Goal: Task Accomplishment & Management: Complete application form

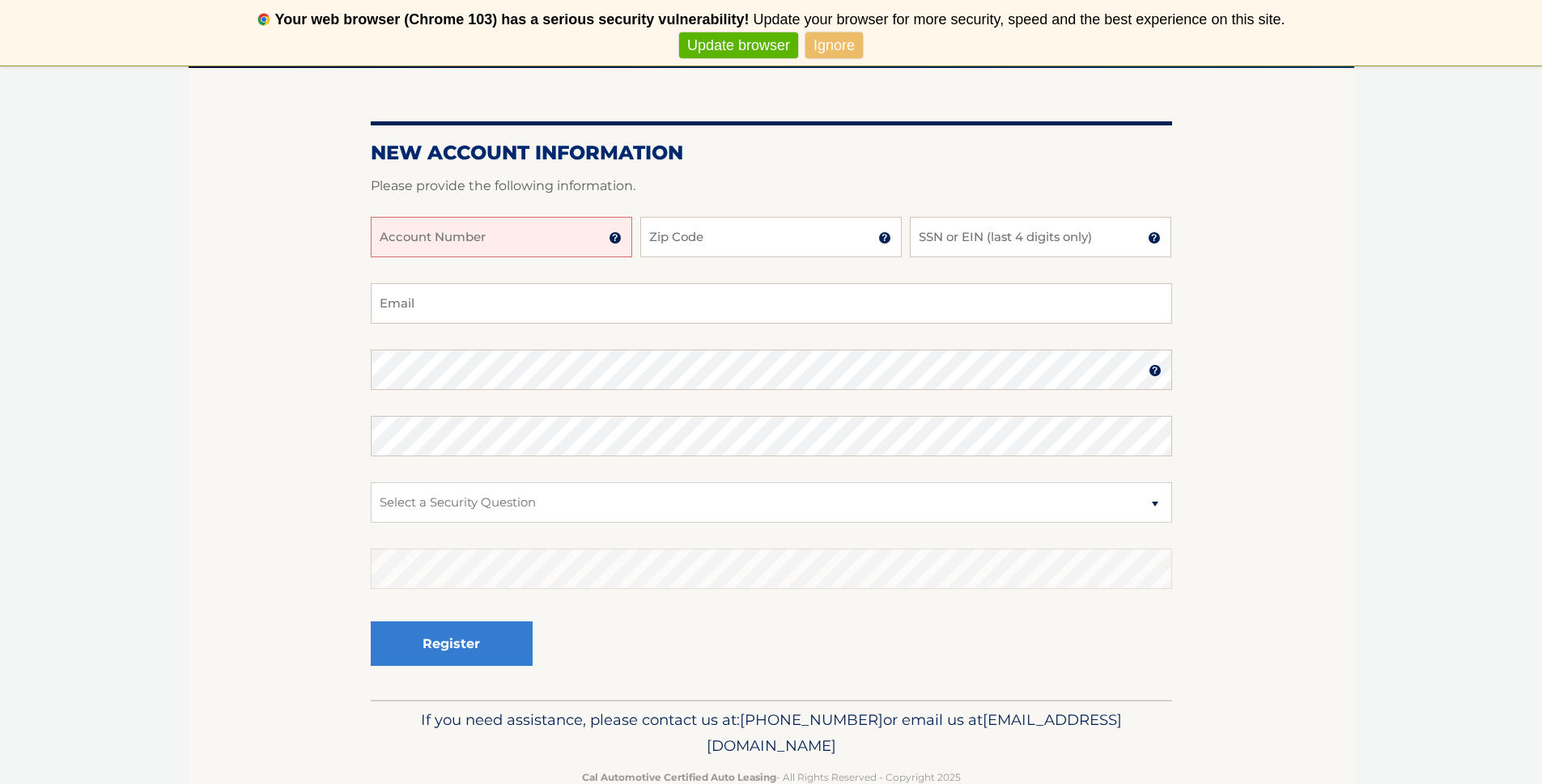
scroll to position [234, 0]
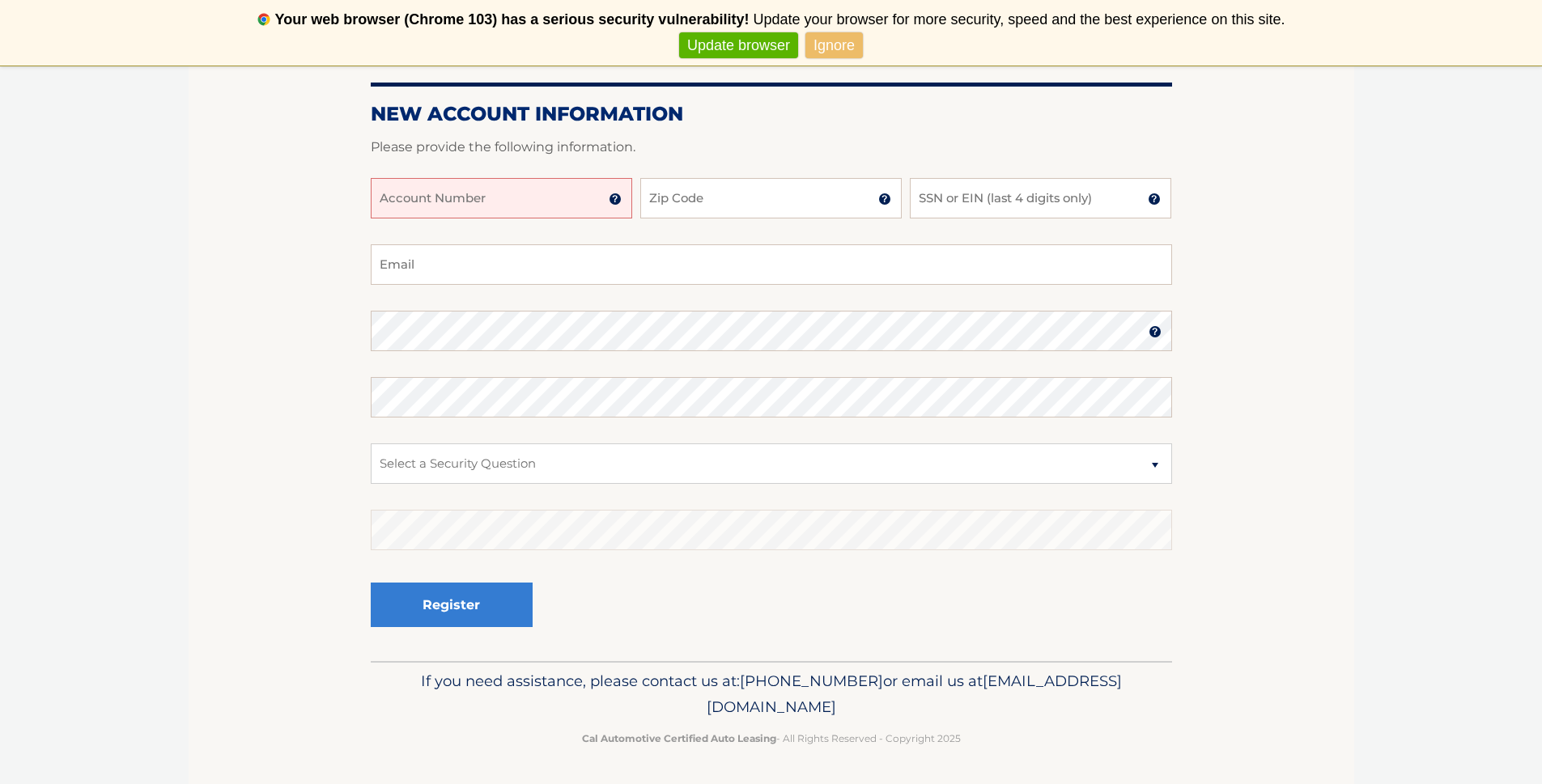
click at [486, 194] on input "Account Number" at bounding box center [502, 198] width 262 height 40
type input "44456021355"
click at [718, 205] on input "Zip Code" at bounding box center [771, 198] width 262 height 40
type input "07032"
type input "mattsammarone@gmail.com"
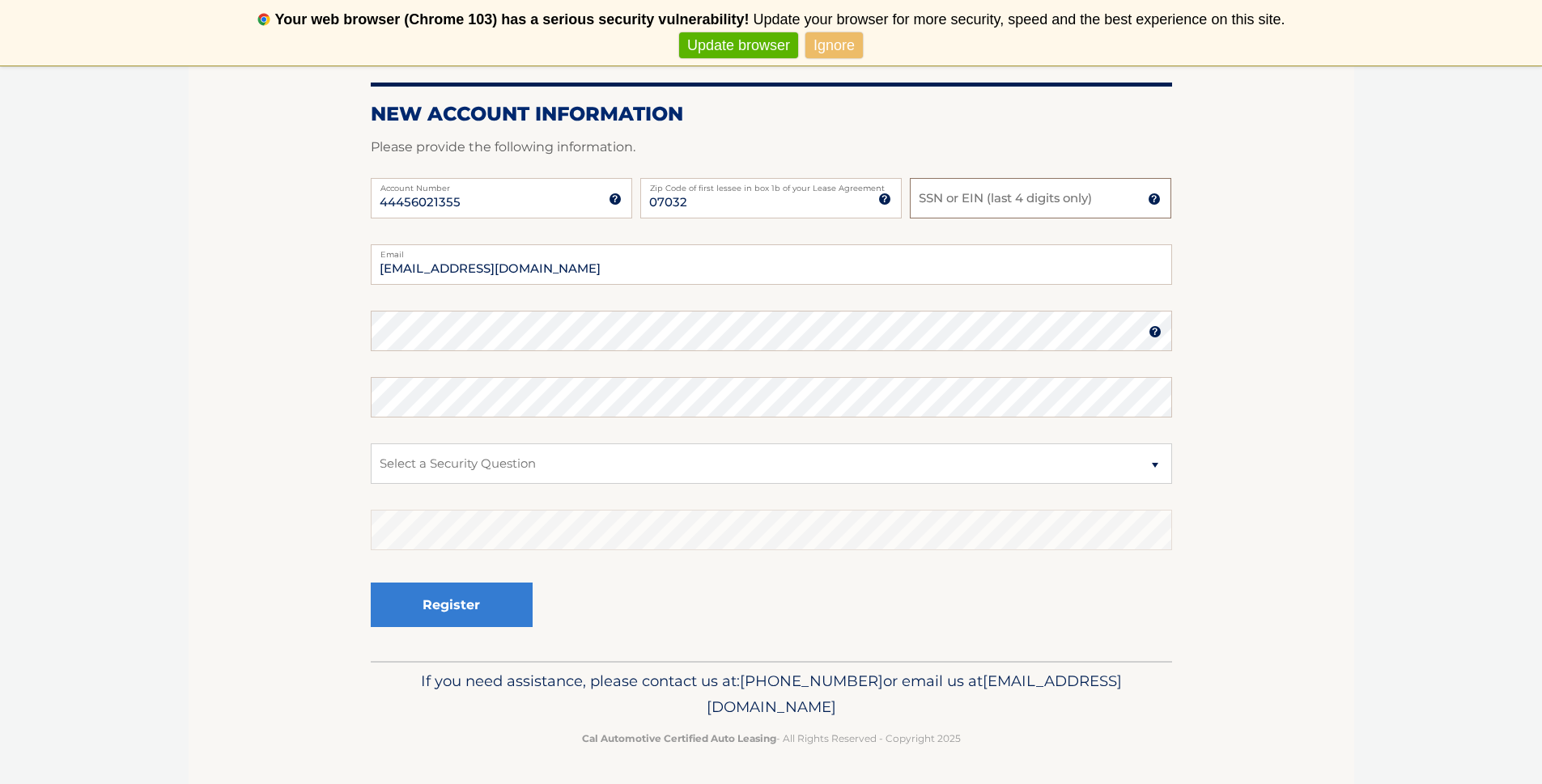
click at [940, 207] on input "SSN or EIN (last 4 digits only)" at bounding box center [1040, 198] width 262 height 40
type input "0066"
click at [646, 279] on input "mattsammarone@gmail.com" at bounding box center [771, 264] width 802 height 40
drag, startPoint x: 620, startPoint y: 274, endPoint x: 328, endPoint y: 263, distance: 292.2
click at [328, 263] on section "New Account Information Please provide the following information. 44456021355 A…" at bounding box center [771, 345] width 1165 height 632
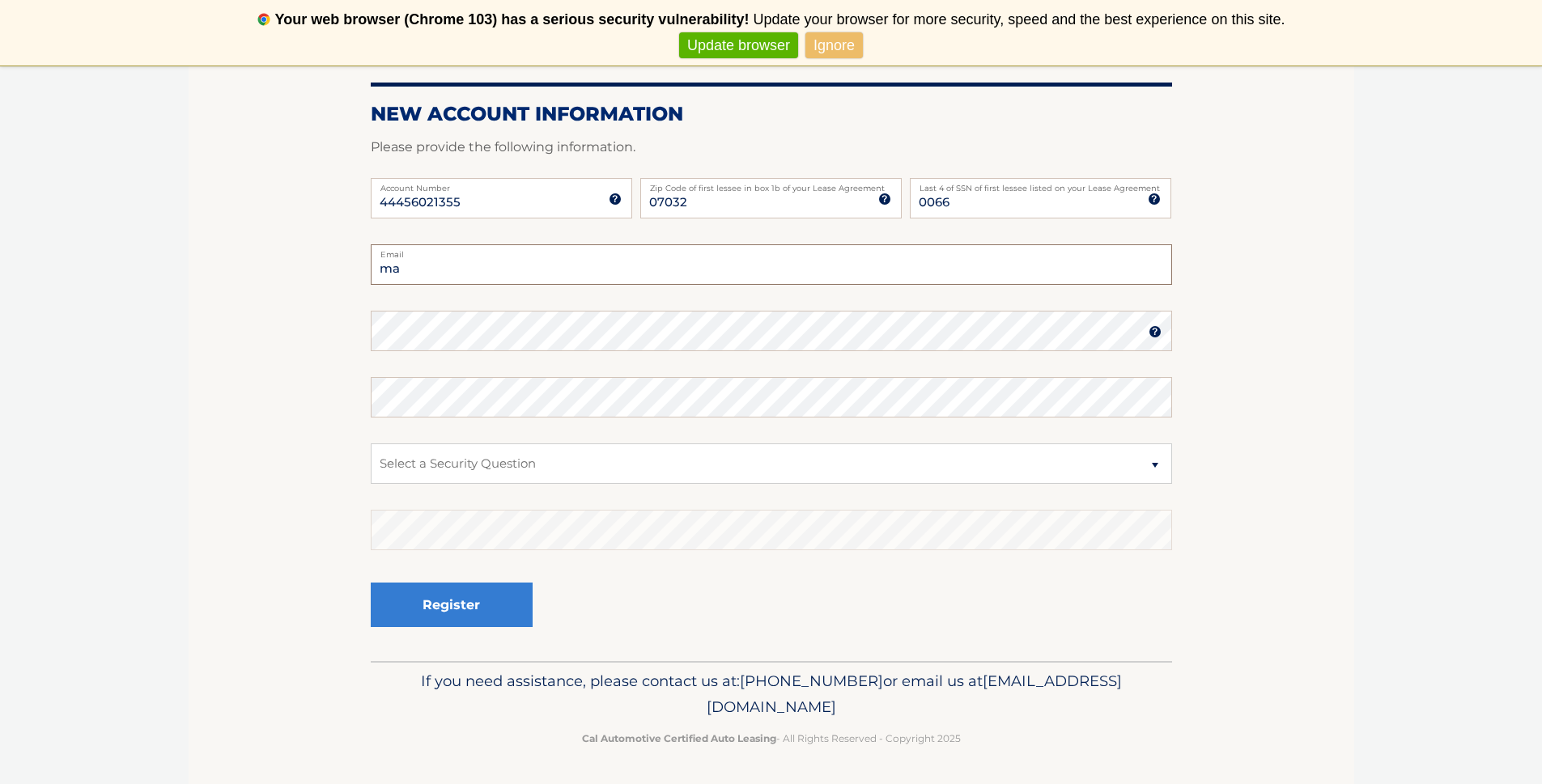
type input "m"
type input "[EMAIL_ADDRESS][DOMAIN_NAME]"
click at [1153, 465] on select "Select a Security Question What was the name of your elementary school? What is…" at bounding box center [771, 464] width 802 height 40
select select "2"
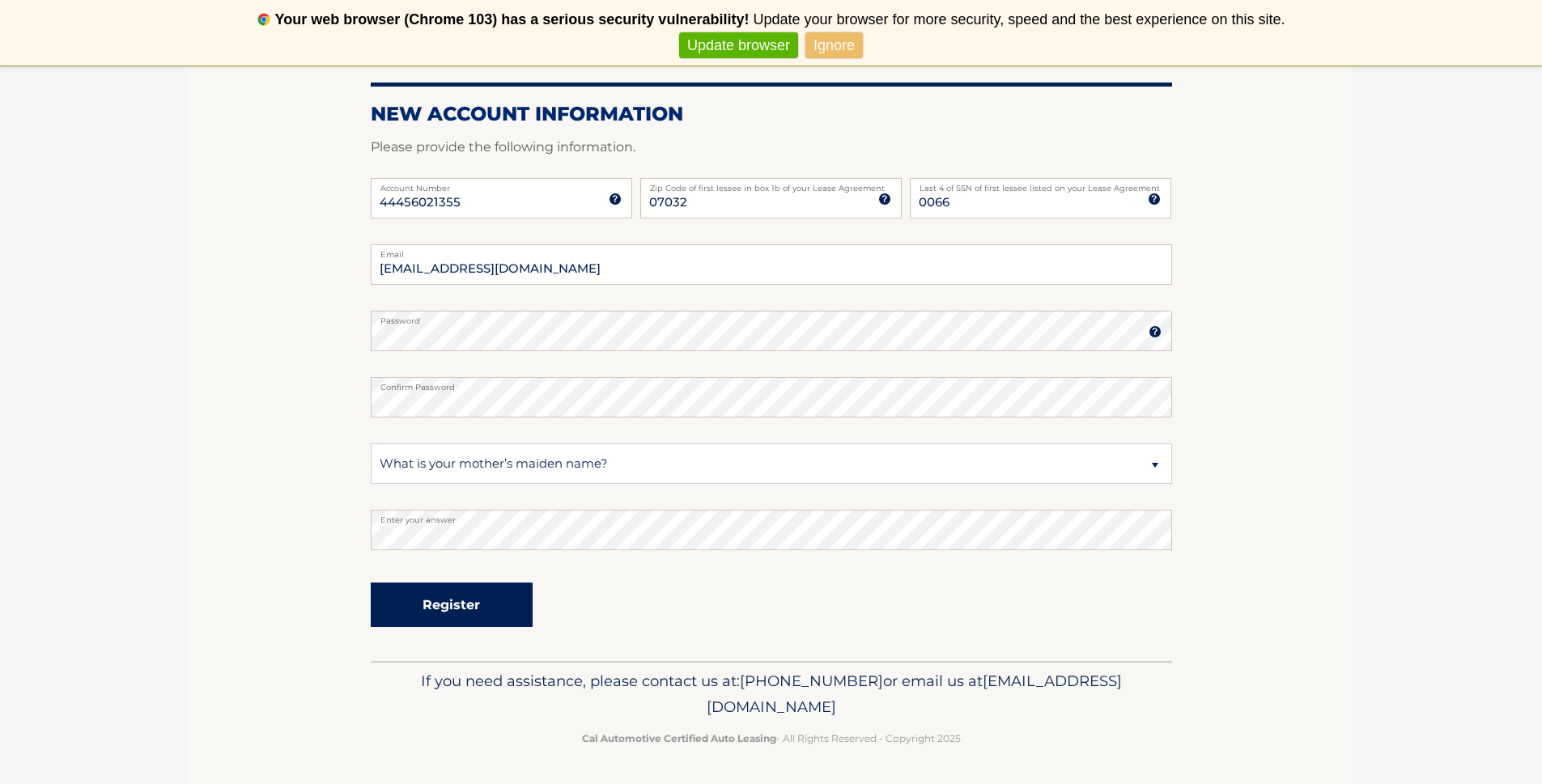
click at [434, 604] on button "Register" at bounding box center [452, 604] width 162 height 45
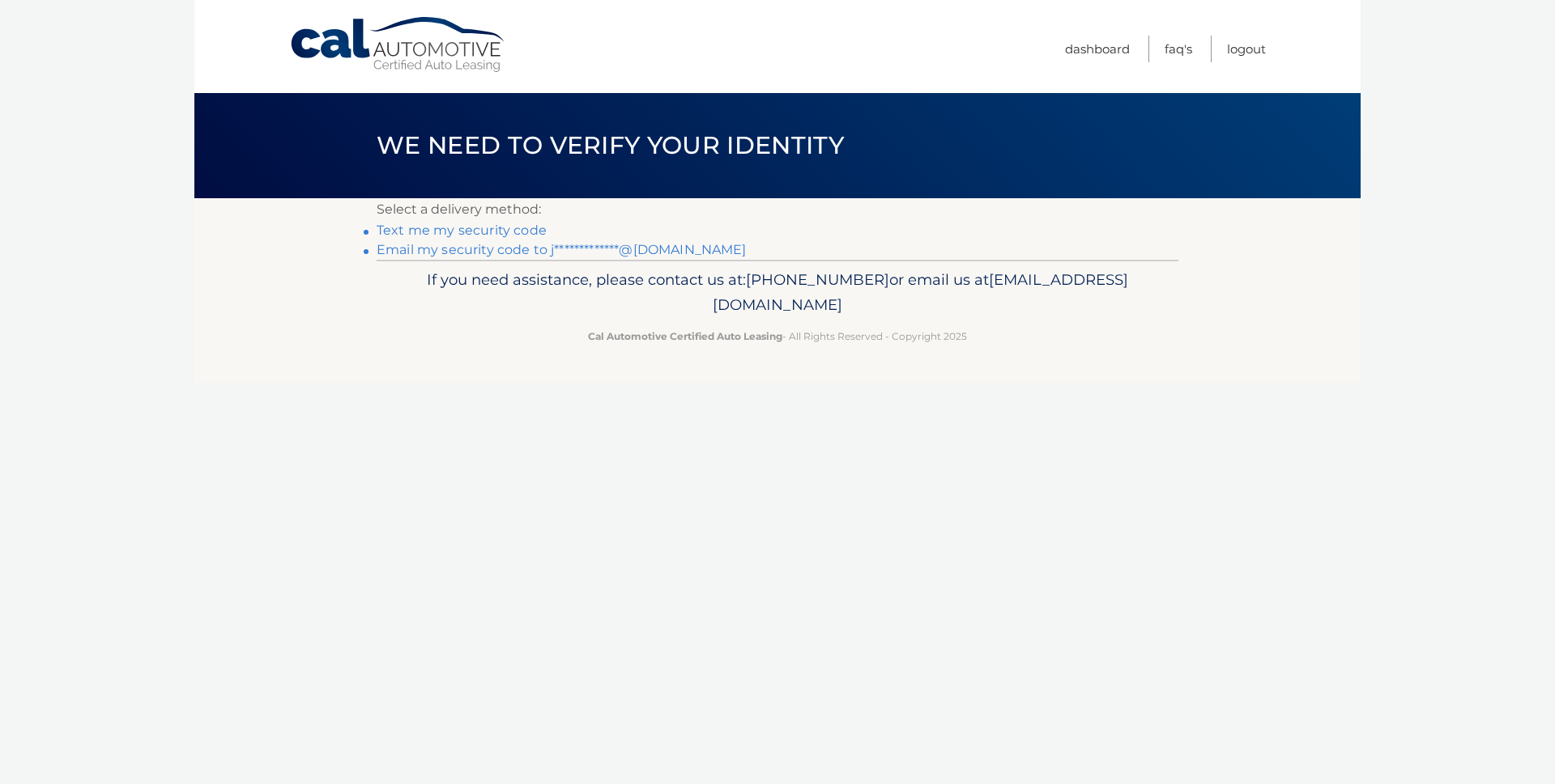
click at [492, 230] on link "Text me my security code" at bounding box center [461, 230] width 170 height 15
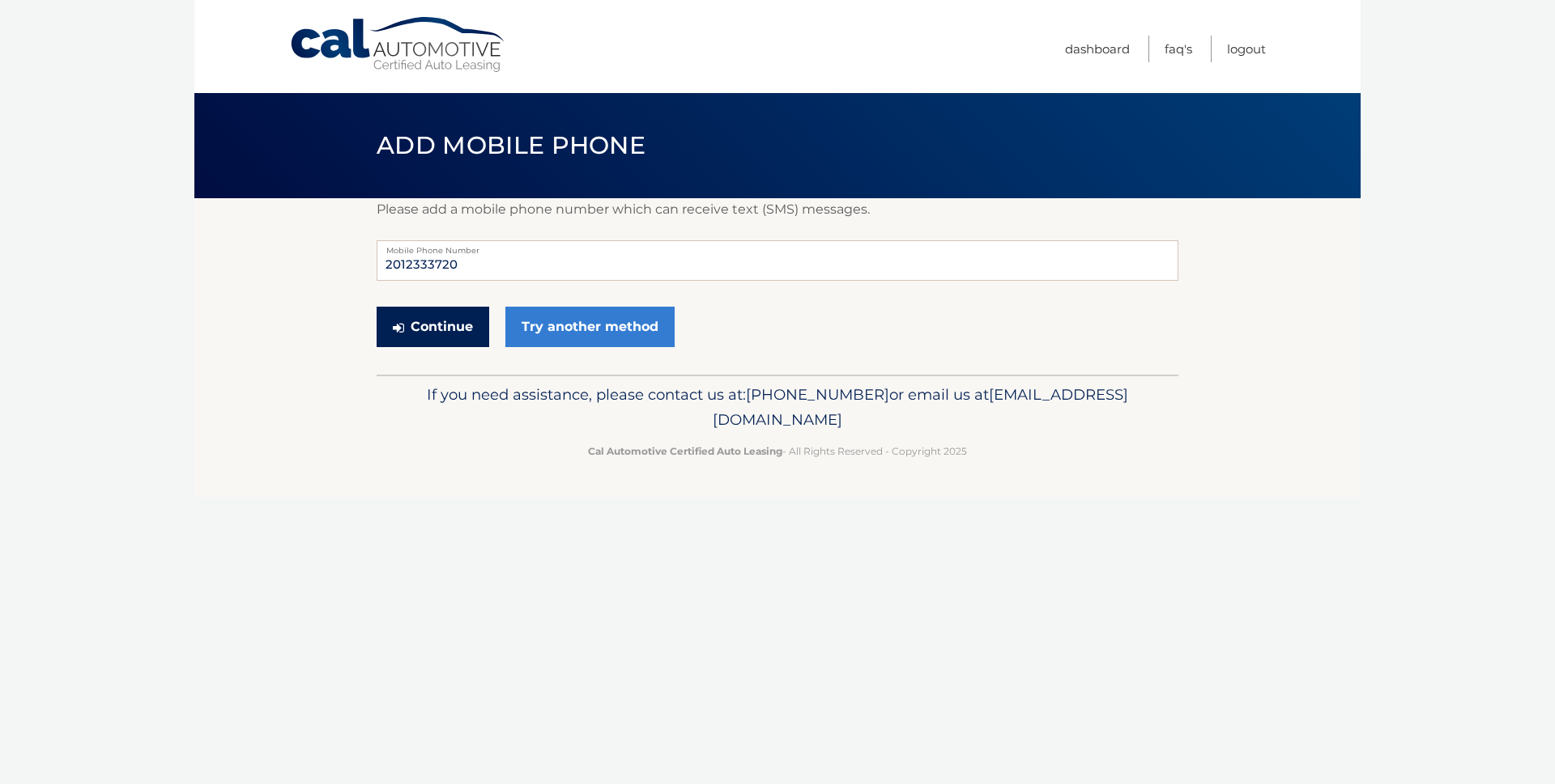
click at [448, 328] on button "Continue" at bounding box center [432, 326] width 112 height 40
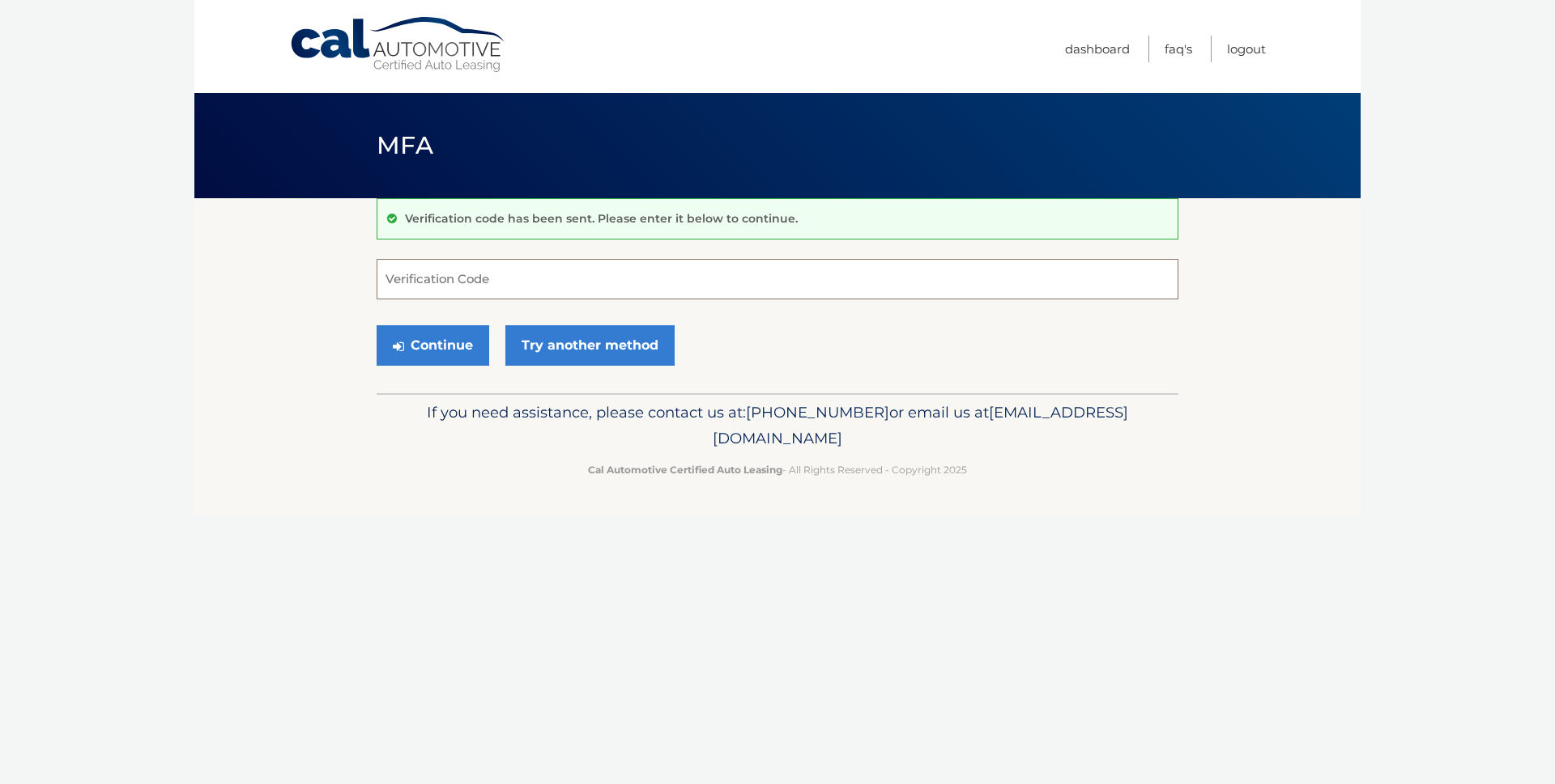
click at [500, 278] on input "Verification Code" at bounding box center [777, 279] width 802 height 40
type input "546569"
click at [461, 344] on button "Continue" at bounding box center [432, 346] width 112 height 40
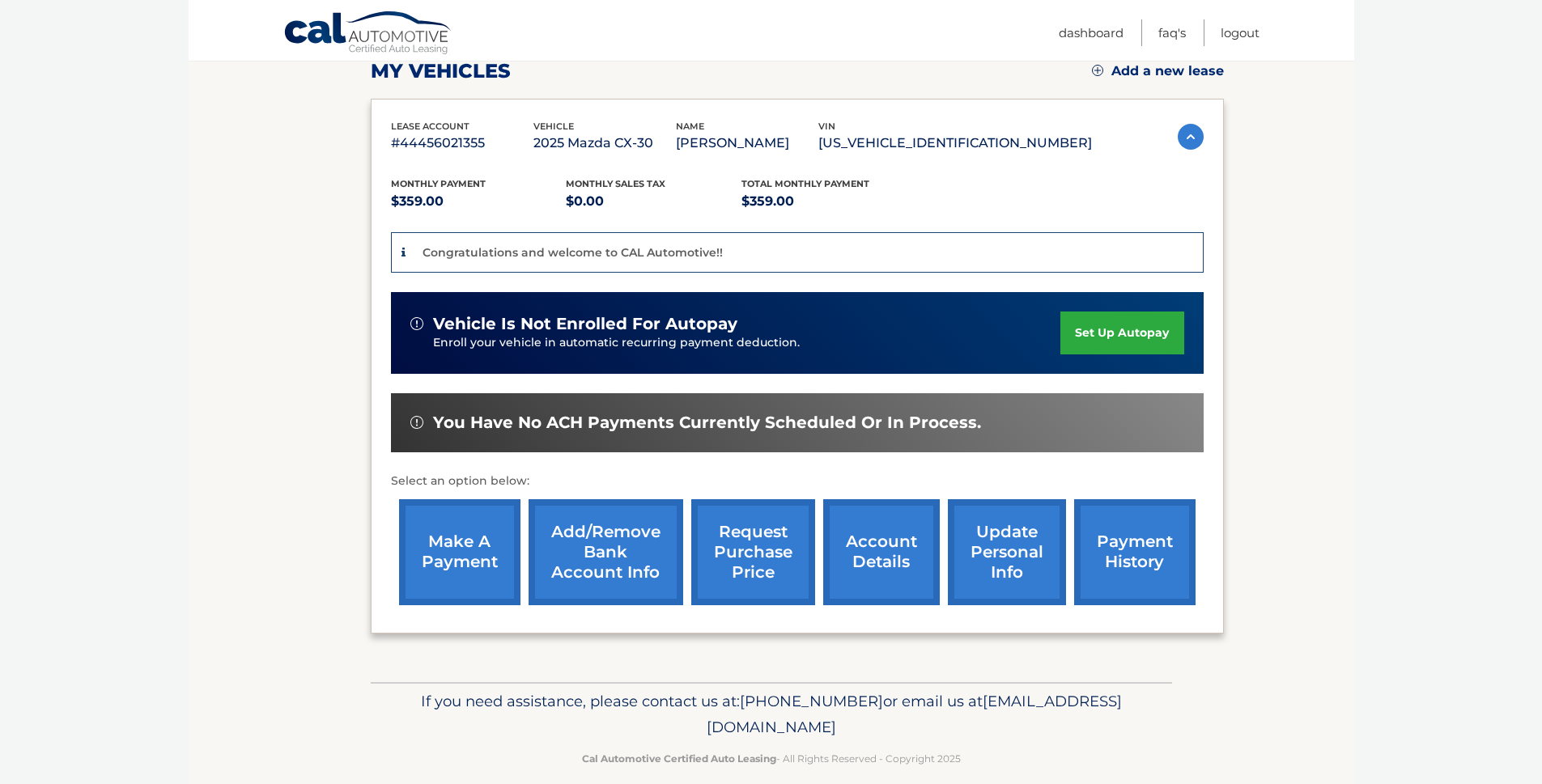
scroll to position [257, 0]
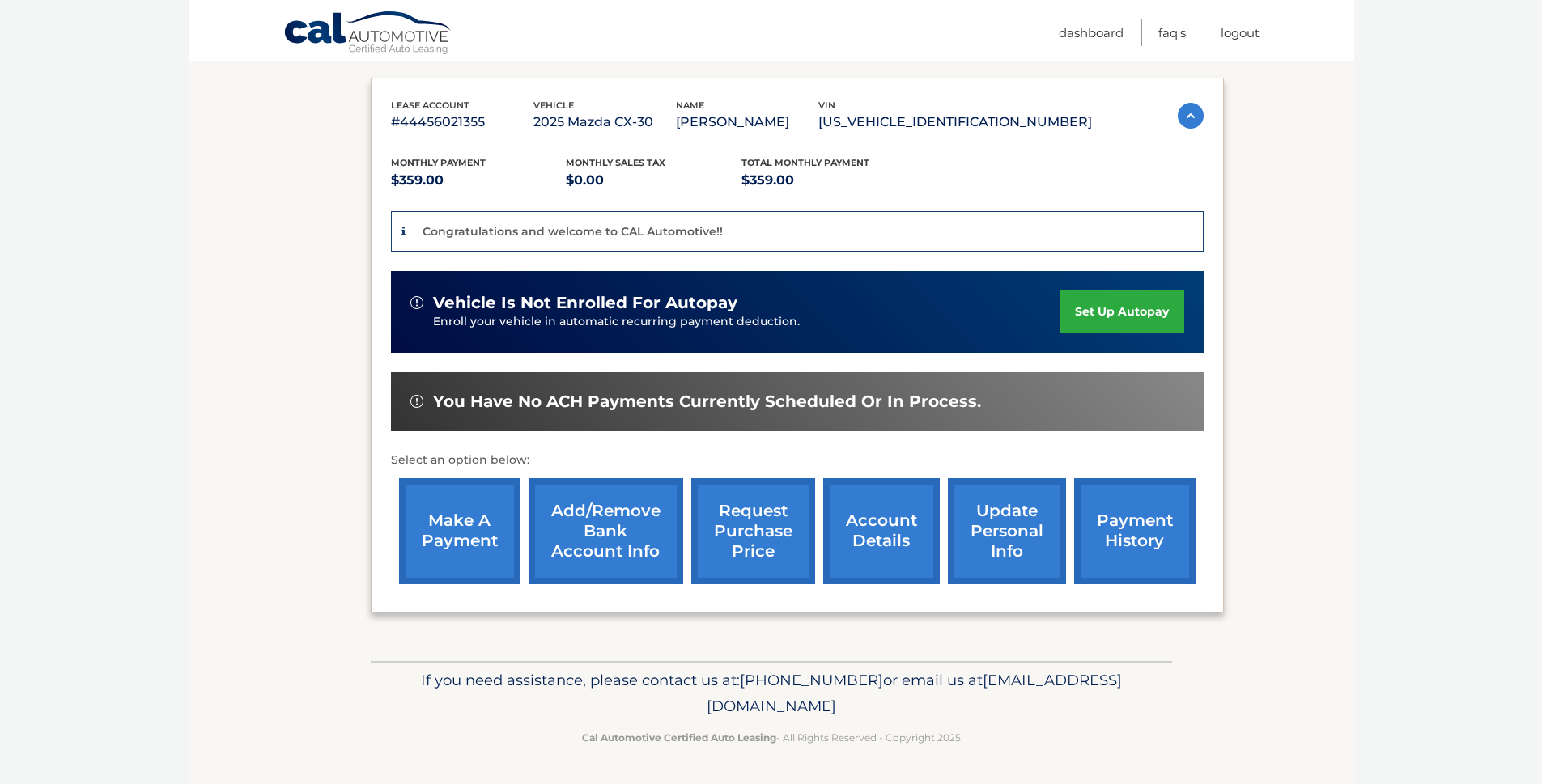
click at [416, 402] on img at bounding box center [417, 401] width 13 height 13
click at [882, 543] on link "account details" at bounding box center [882, 531] width 117 height 106
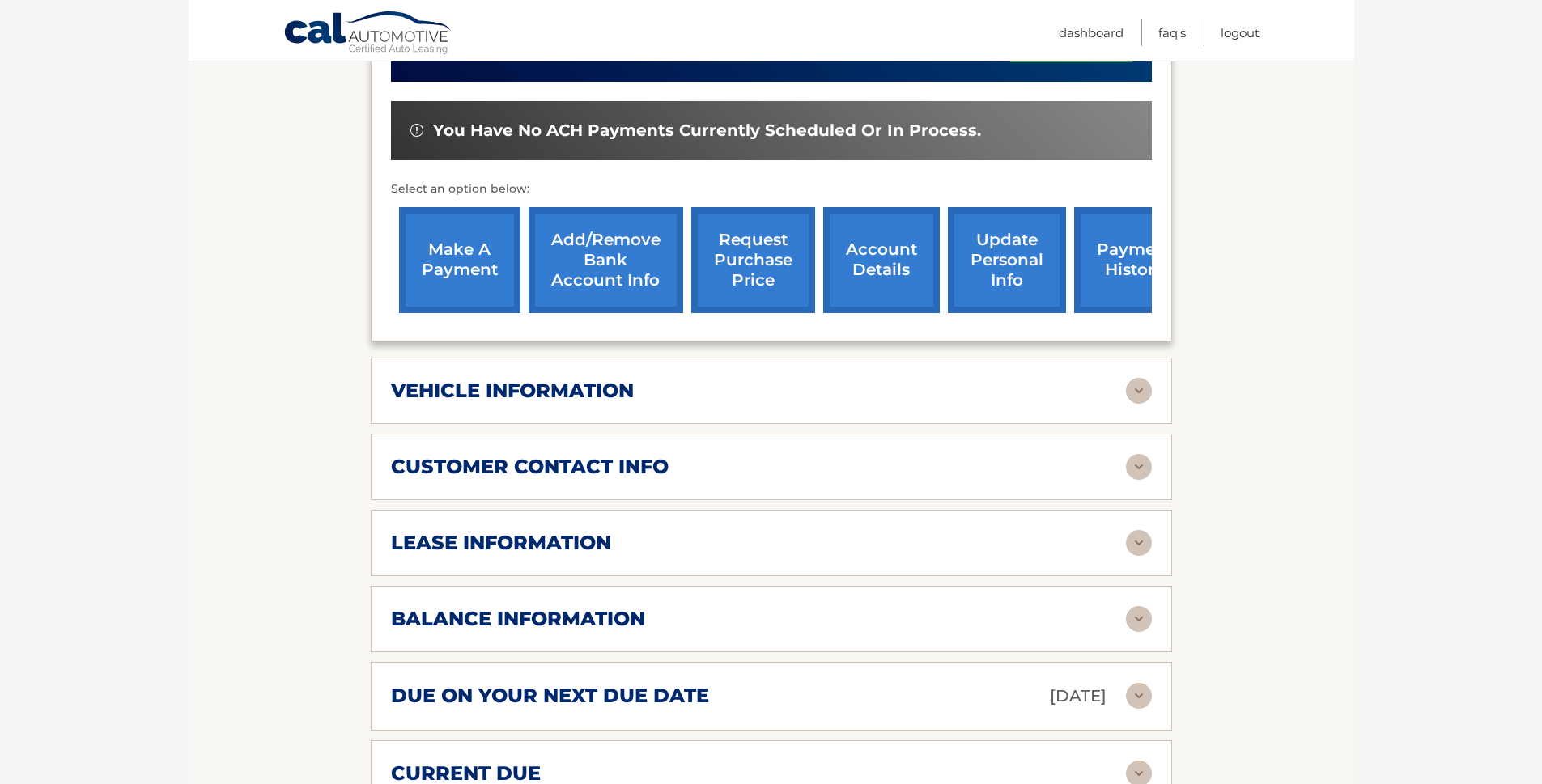
scroll to position [572, 0]
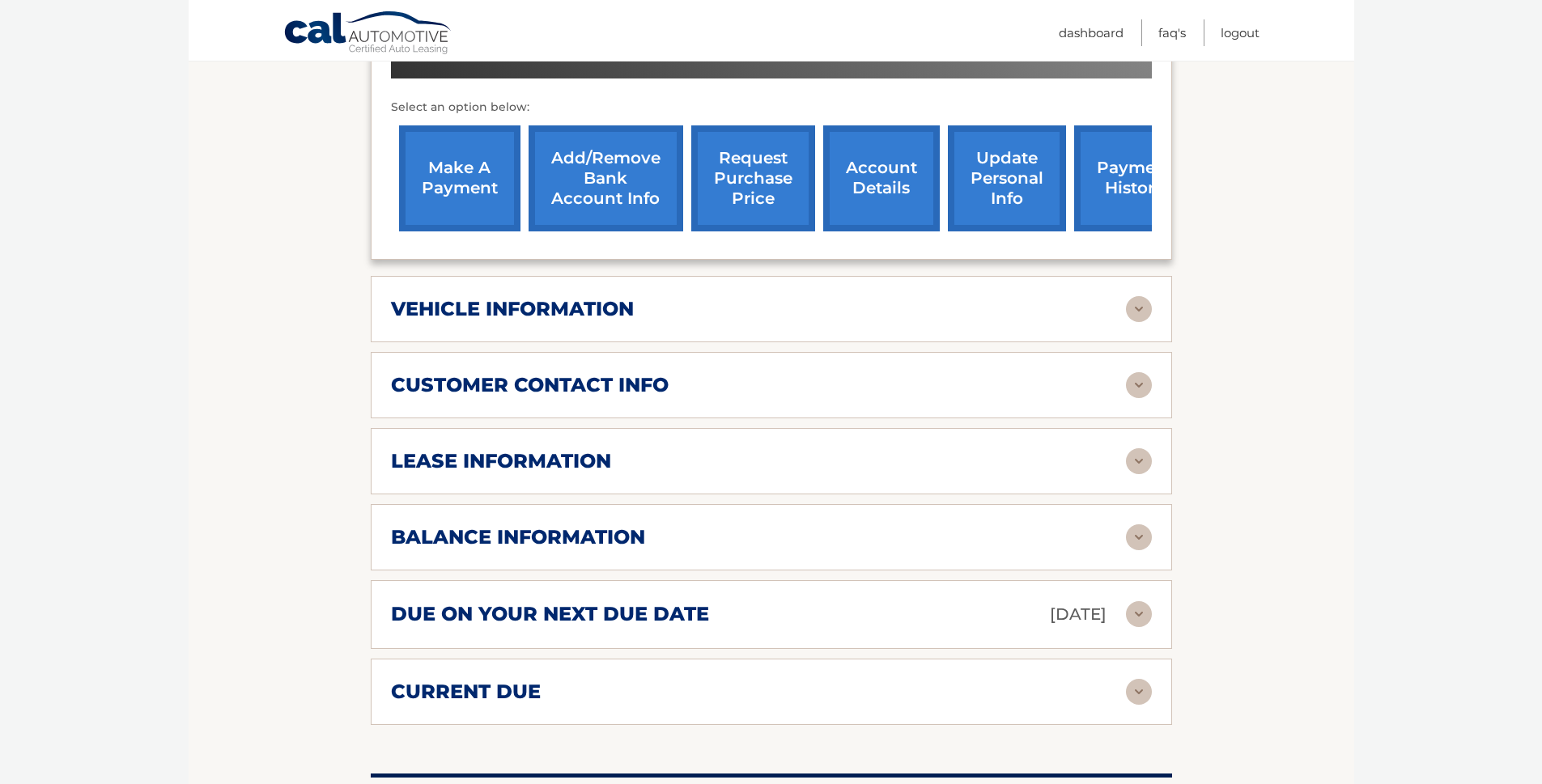
click at [1138, 459] on img at bounding box center [1139, 461] width 26 height 26
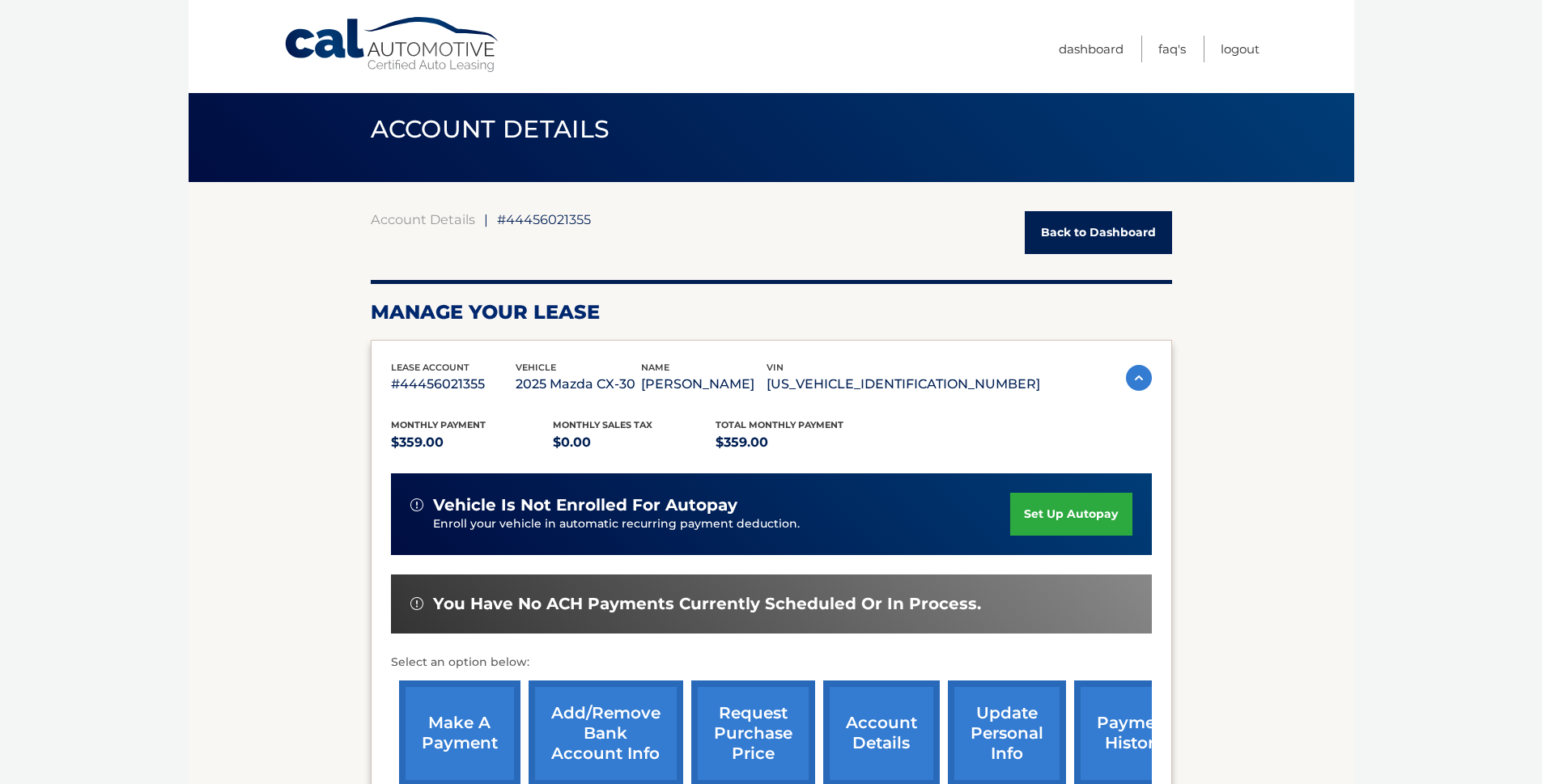
scroll to position [0, 0]
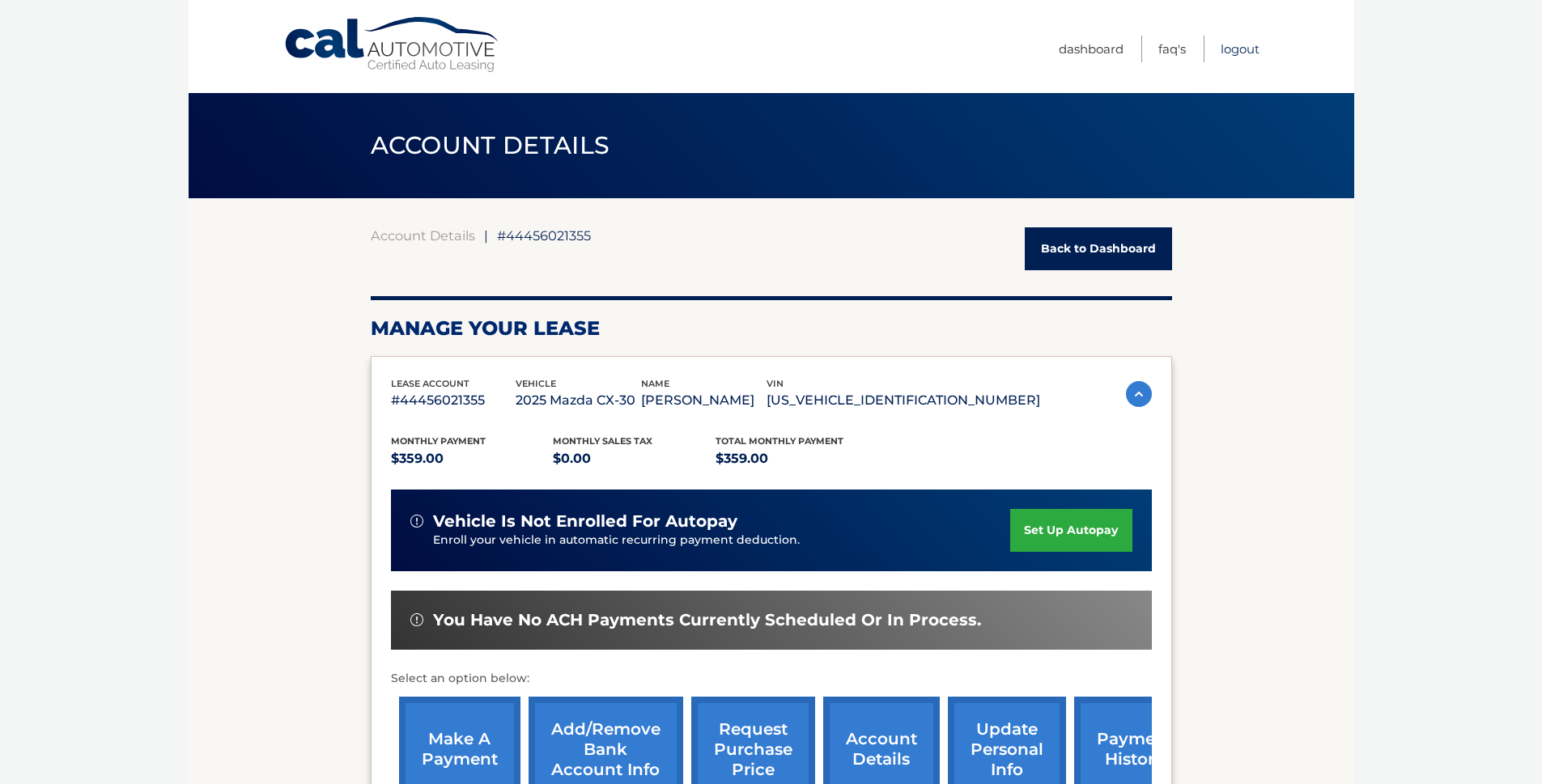
click at [1243, 50] on link "Logout" at bounding box center [1240, 48] width 39 height 26
